Goal: Task Accomplishment & Management: Complete application form

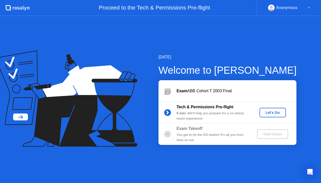
click at [274, 116] on button "Let's Go" at bounding box center [273, 113] width 26 height 10
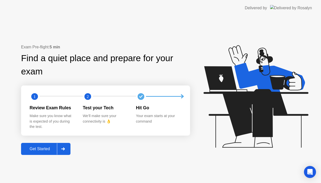
click at [37, 152] on button "Get Started" at bounding box center [45, 149] width 49 height 12
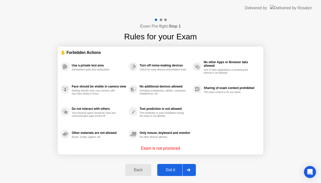
click at [171, 172] on div "Got it" at bounding box center [171, 170] width 24 height 5
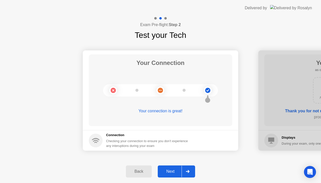
click at [171, 172] on div "Next" at bounding box center [170, 171] width 22 height 5
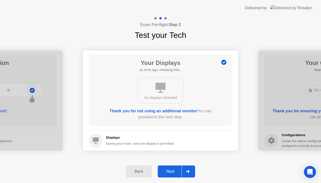
click at [171, 172] on div "Next" at bounding box center [170, 171] width 22 height 5
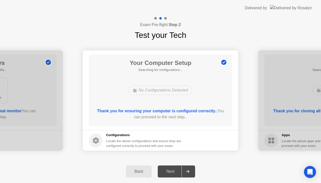
click at [171, 172] on div "Next" at bounding box center [170, 171] width 22 height 5
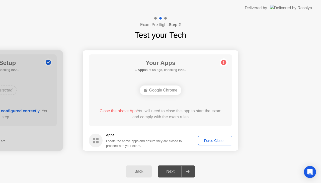
click at [171, 172] on div "Next" at bounding box center [170, 171] width 22 height 5
click at [212, 141] on div "Force Close..." at bounding box center [215, 141] width 31 height 4
click at [208, 139] on div "Force Close..." at bounding box center [215, 141] width 31 height 4
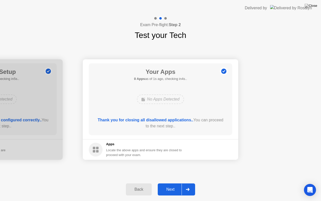
click at [176, 183] on div "Next" at bounding box center [170, 189] width 22 height 5
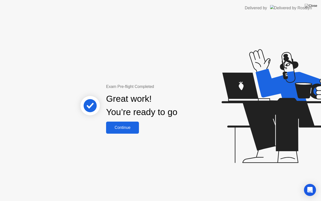
click at [116, 124] on button "Continue" at bounding box center [122, 127] width 33 height 12
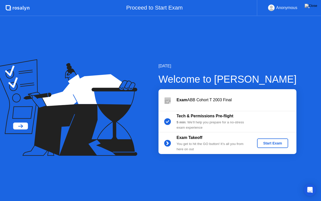
click at [268, 141] on div "Start Exam" at bounding box center [272, 143] width 27 height 4
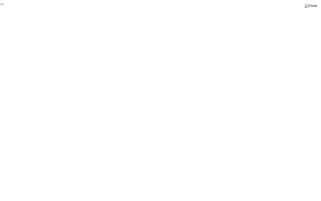
click div "End Proctoring Session"
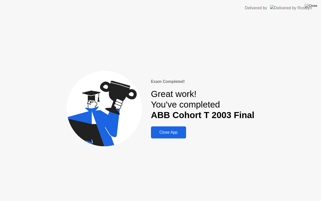
click at [185, 138] on button "Close App" at bounding box center [168, 132] width 35 height 12
